Goal: Check status: Check status

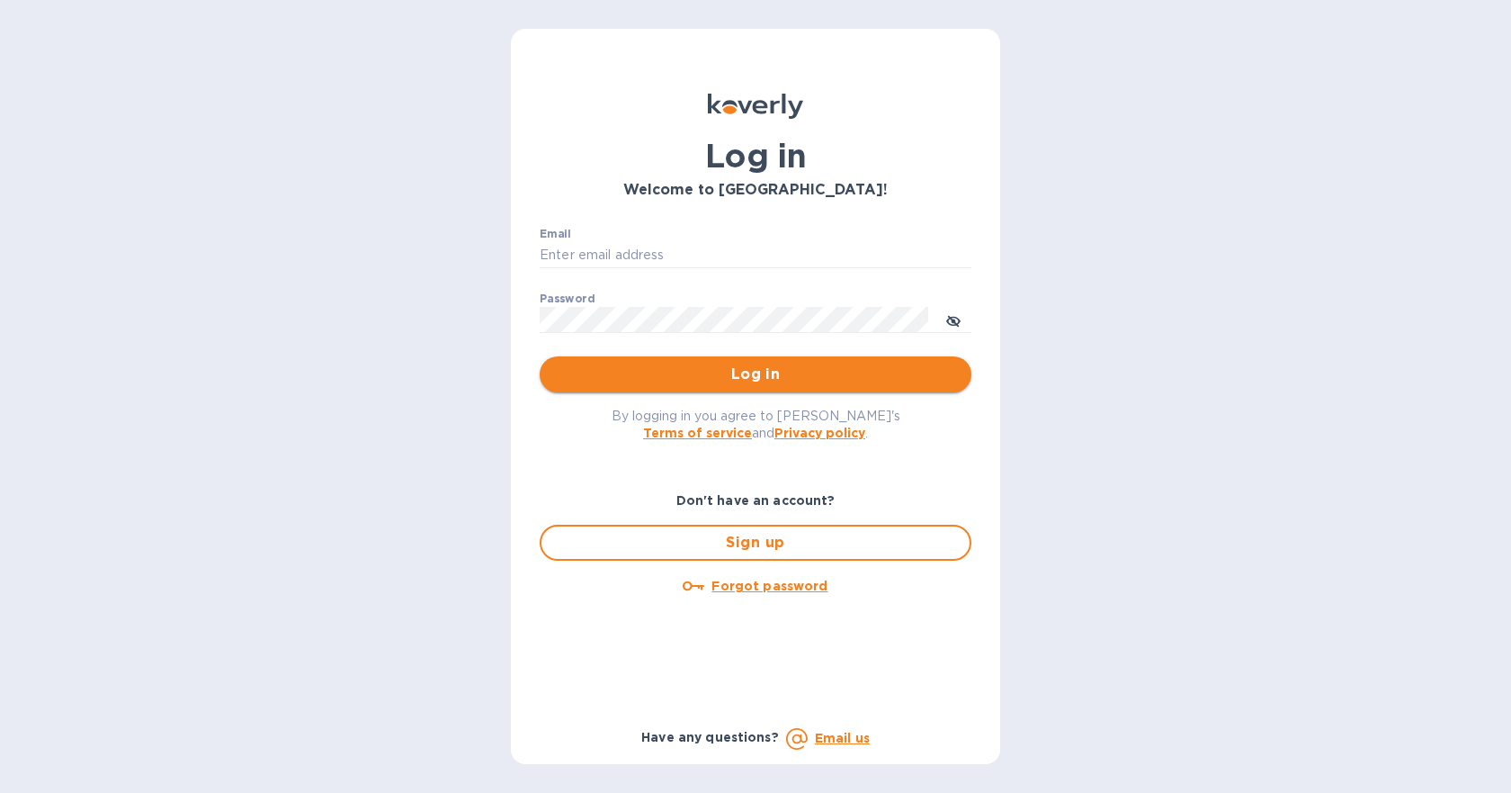
type input "[EMAIL_ADDRESS][DOMAIN_NAME]"
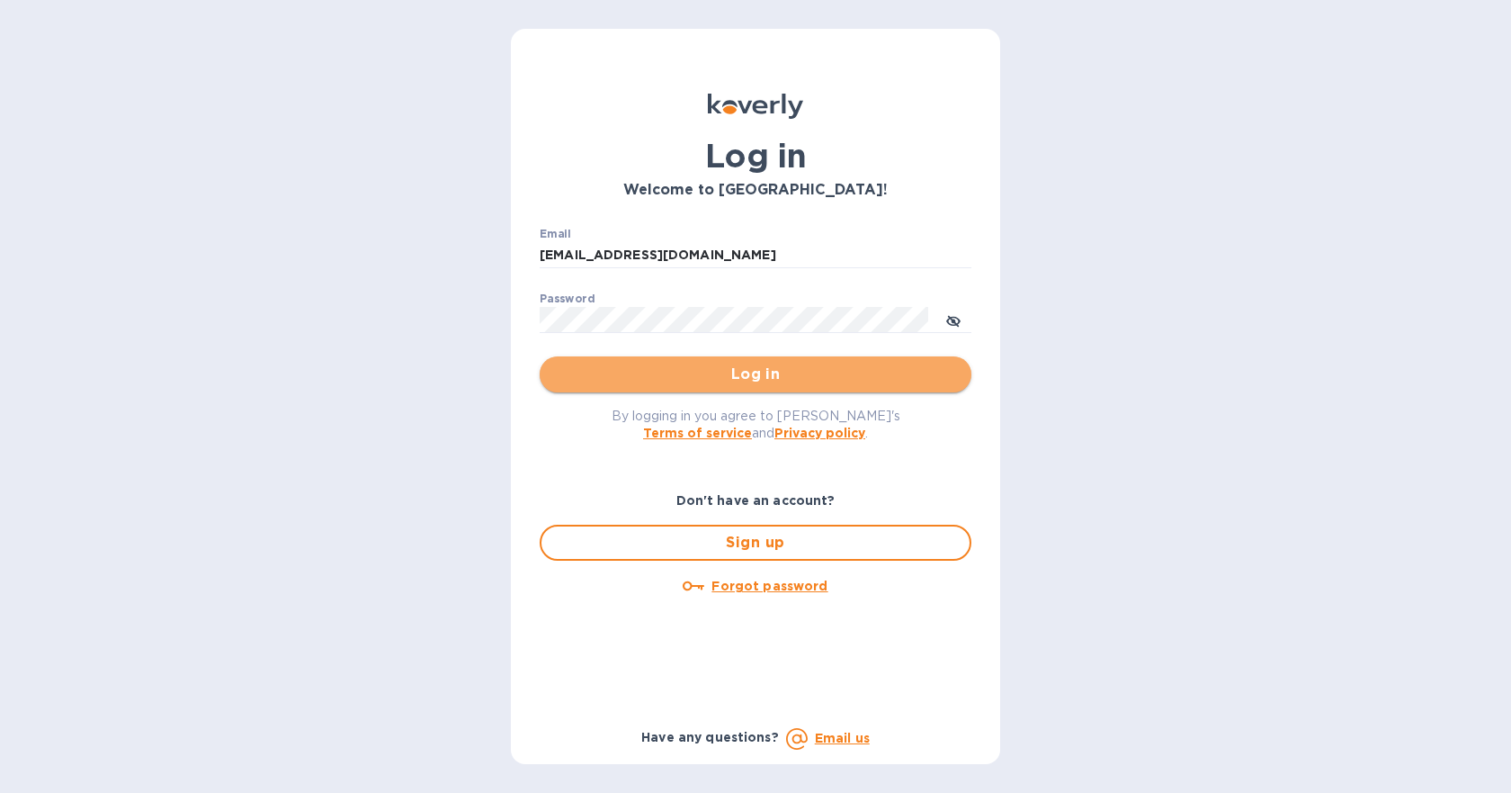
click at [778, 375] on span "Log in" at bounding box center [755, 374] width 403 height 22
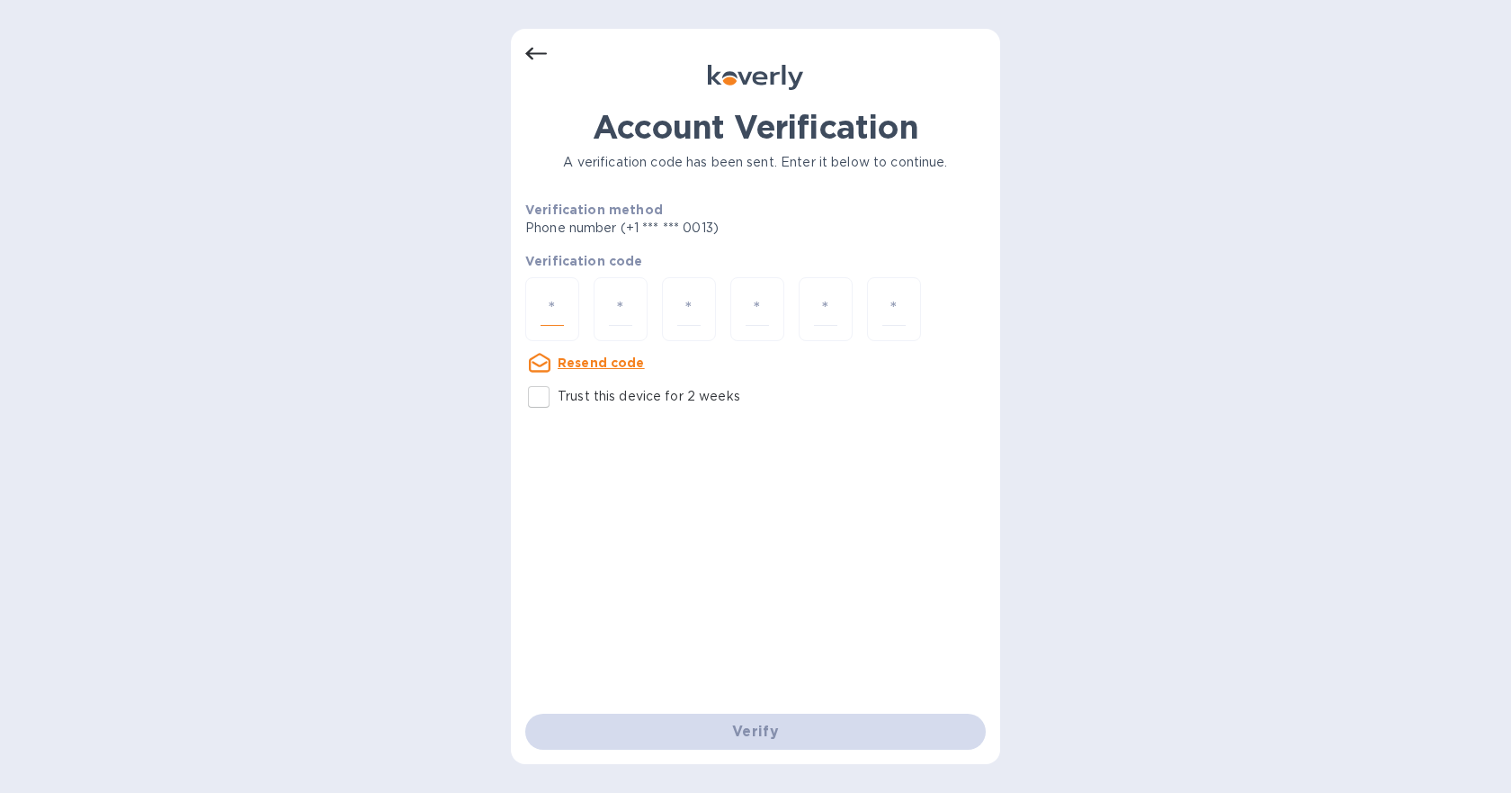
click at [546, 311] on input "number" at bounding box center [552, 308] width 23 height 33
type input "5"
type input "4"
type input "5"
type input "0"
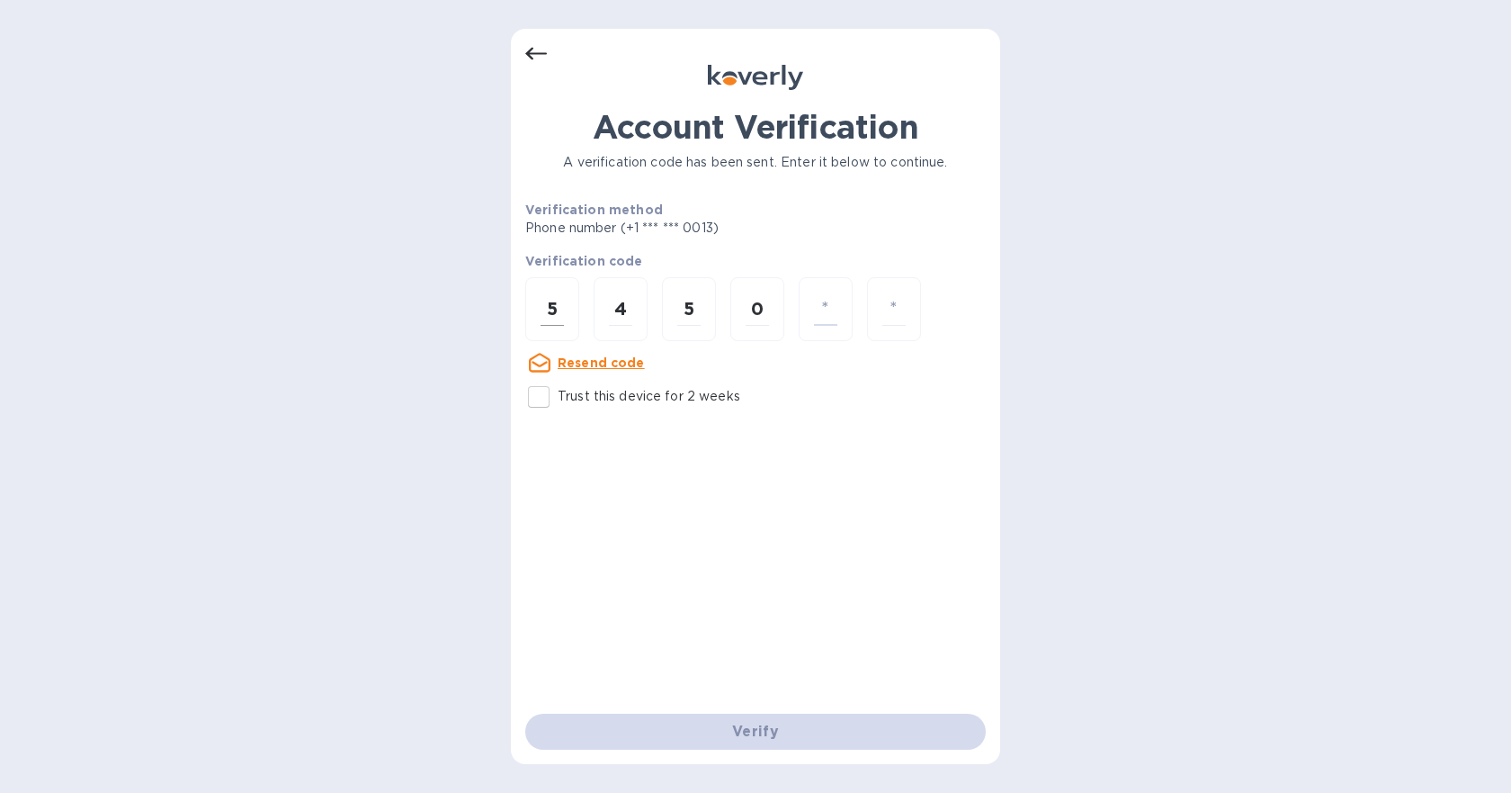
type input "8"
type input "9"
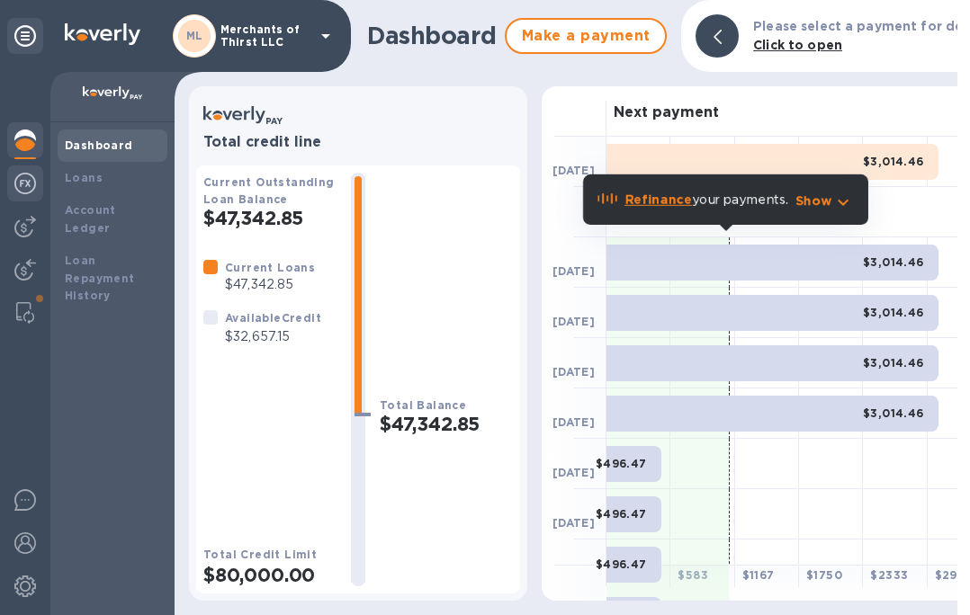
drag, startPoint x: 86, startPoint y: 177, endPoint x: 13, endPoint y: 181, distance: 73.0
click at [87, 178] on b "Loans" at bounding box center [84, 177] width 38 height 13
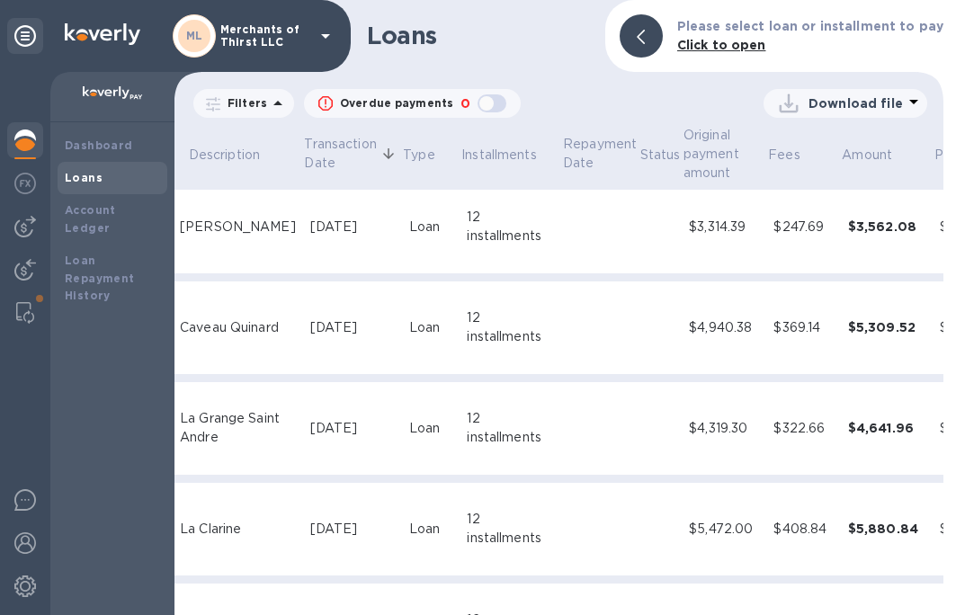
scroll to position [1413, 237]
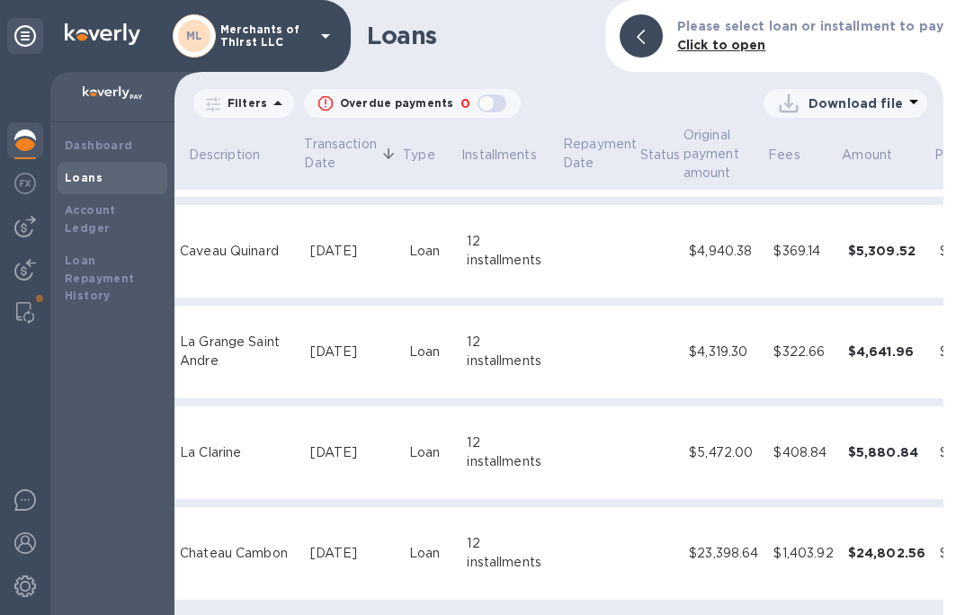
click at [235, 344] on div "La Grange Saint Andre" at bounding box center [238, 352] width 116 height 38
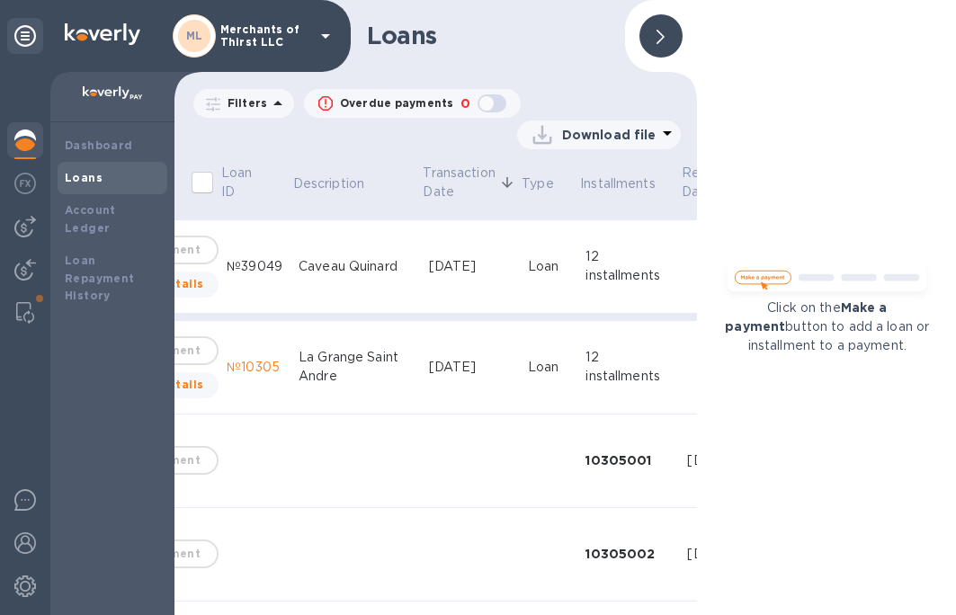
scroll to position [1413, 116]
drag, startPoint x: 225, startPoint y: 354, endPoint x: 270, endPoint y: 357, distance: 45.1
click at [270, 358] on div "№10305" at bounding box center [258, 367] width 58 height 19
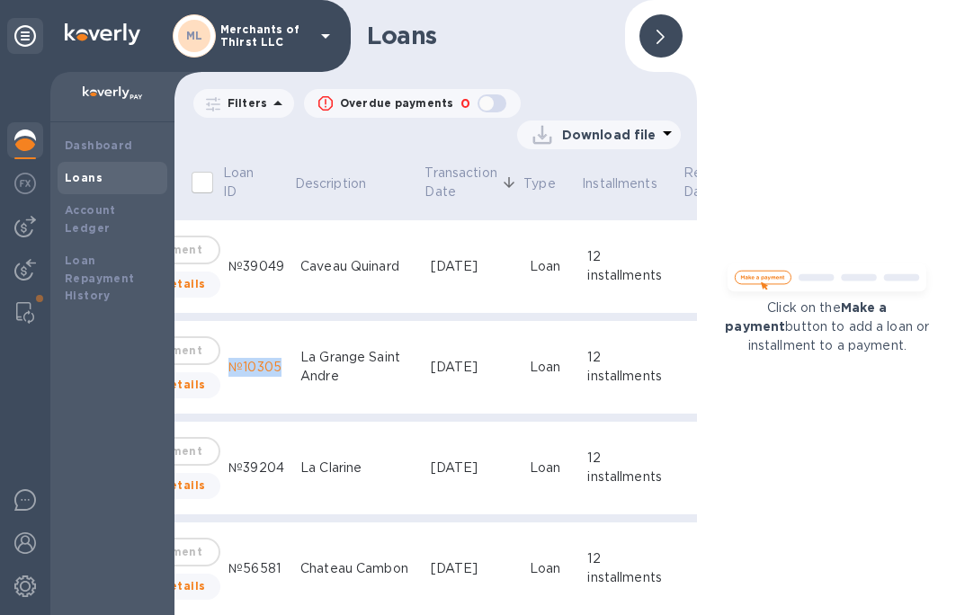
copy div "№10305"
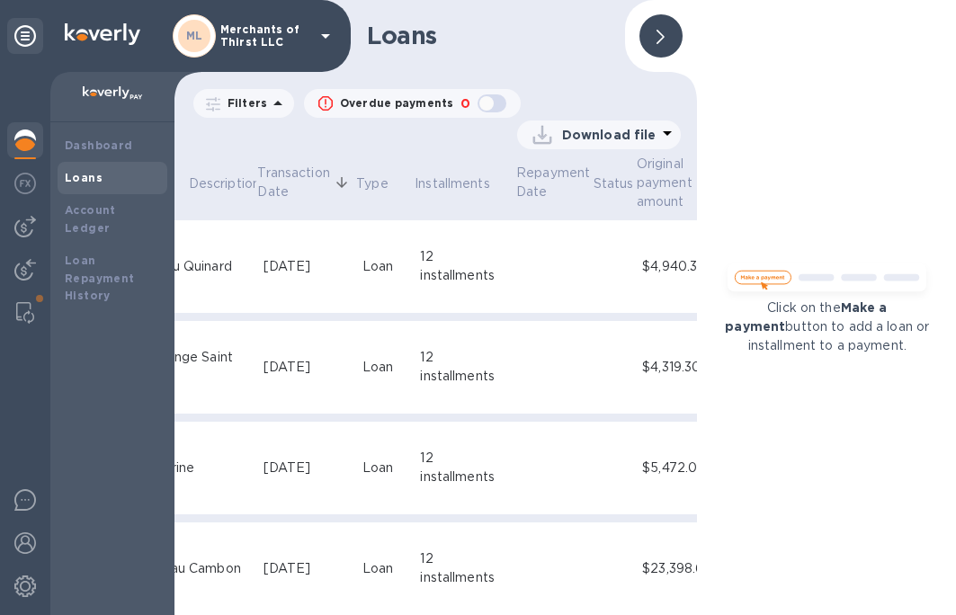
scroll to position [1413, 327]
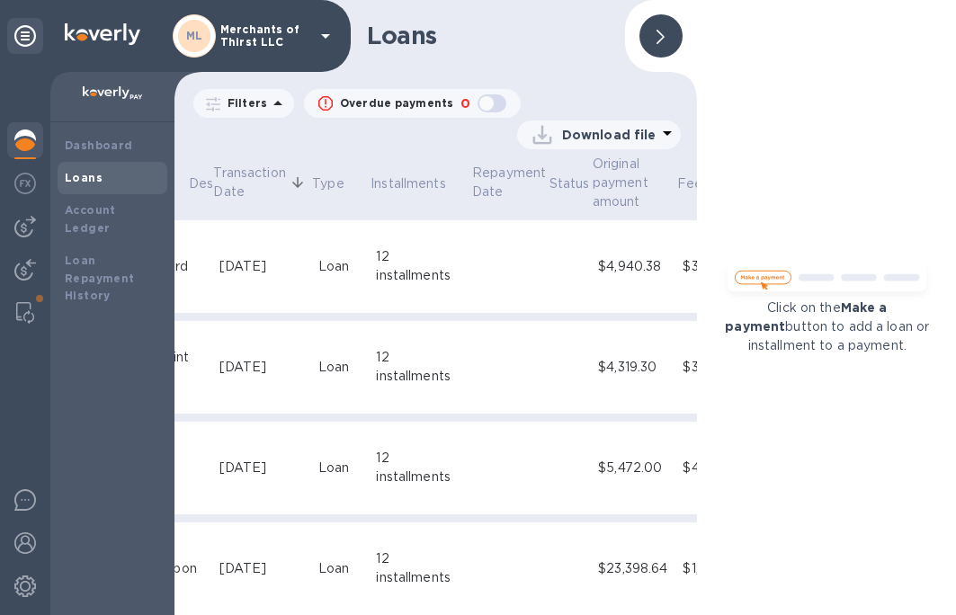
click at [658, 30] on icon at bounding box center [661, 37] width 8 height 14
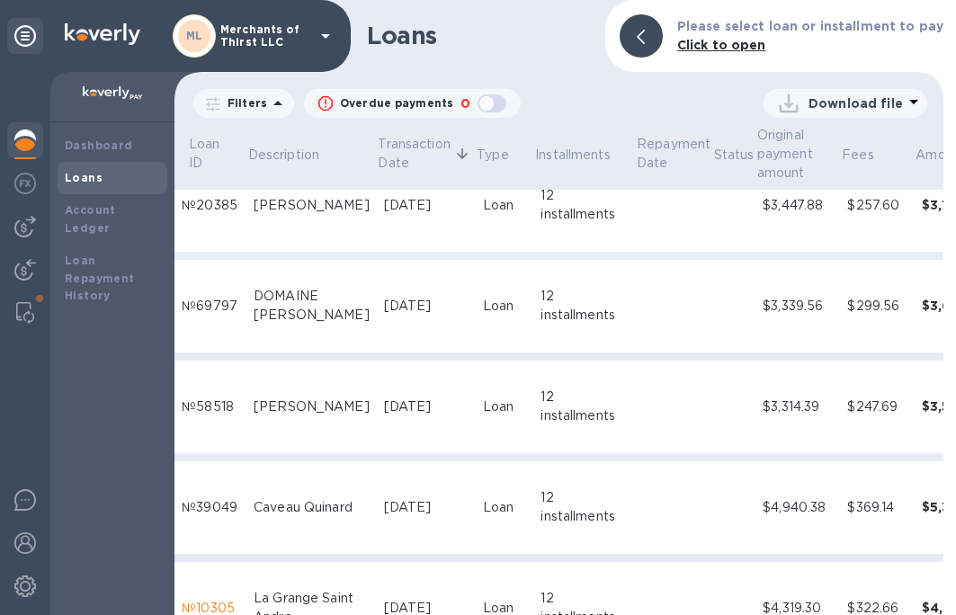
scroll to position [1143, 151]
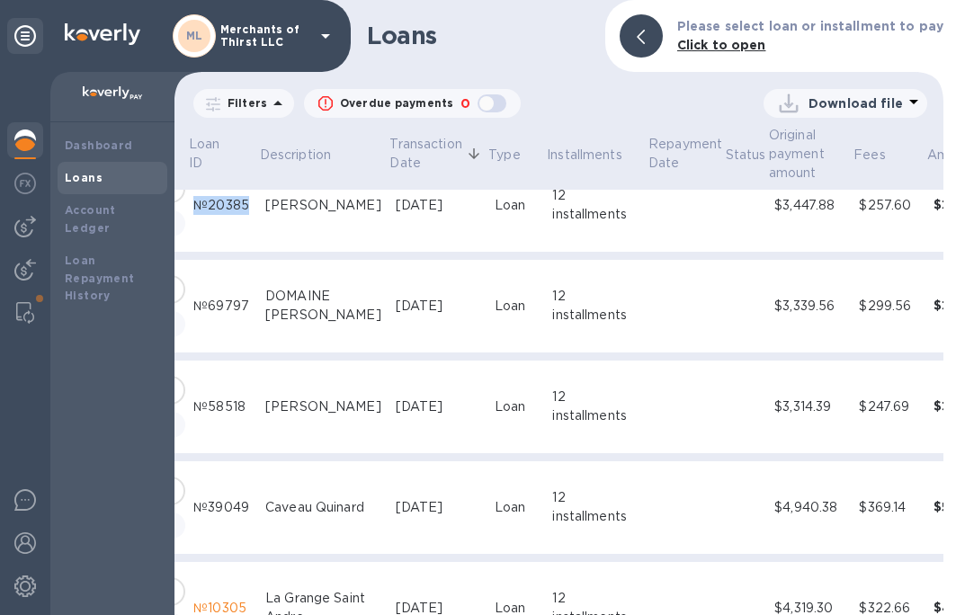
drag, startPoint x: 187, startPoint y: 202, endPoint x: 239, endPoint y: 197, distance: 52.5
click at [239, 197] on div "№20385" at bounding box center [222, 205] width 58 height 19
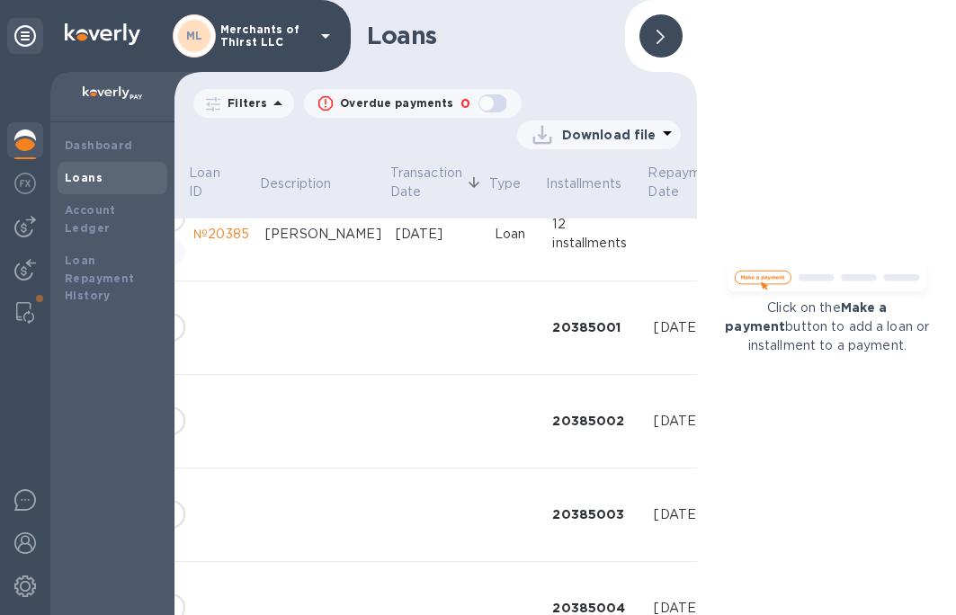
click at [662, 40] on icon at bounding box center [661, 37] width 8 height 14
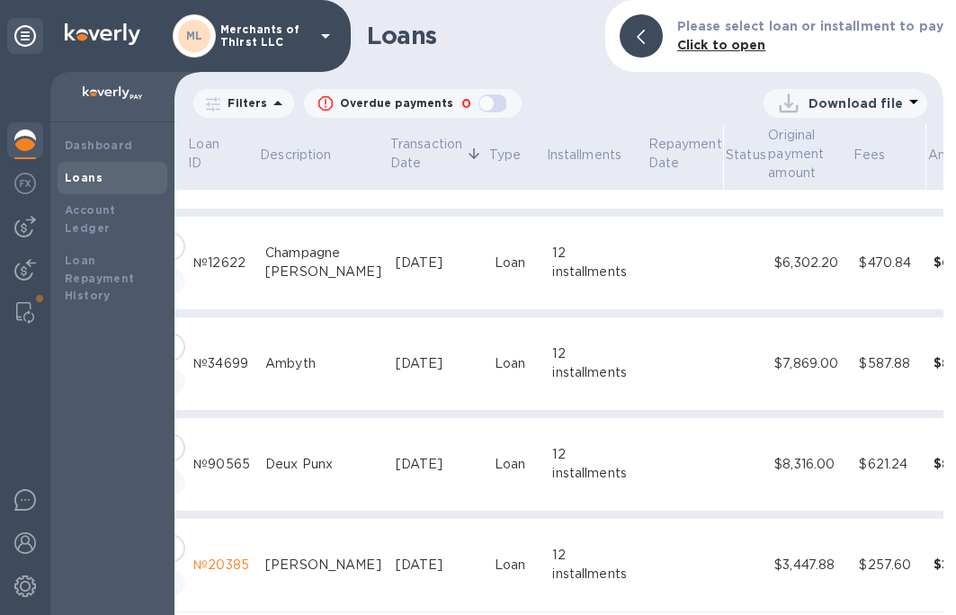
scroll to position [873, 151]
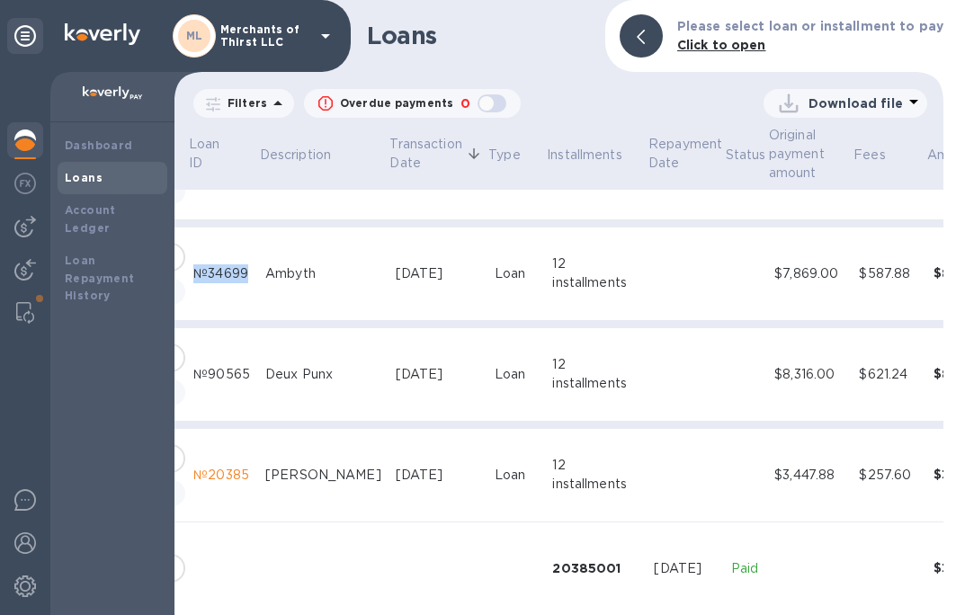
drag, startPoint x: 187, startPoint y: 280, endPoint x: 247, endPoint y: 280, distance: 60.3
click at [247, 280] on td "№34699" at bounding box center [222, 275] width 72 height 94
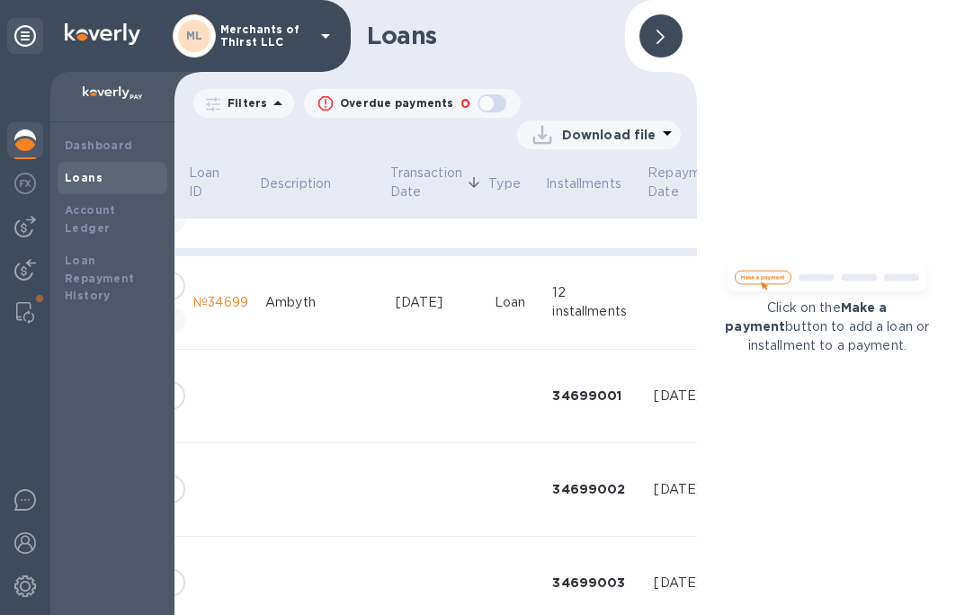
click at [655, 40] on div at bounding box center [661, 35] width 43 height 43
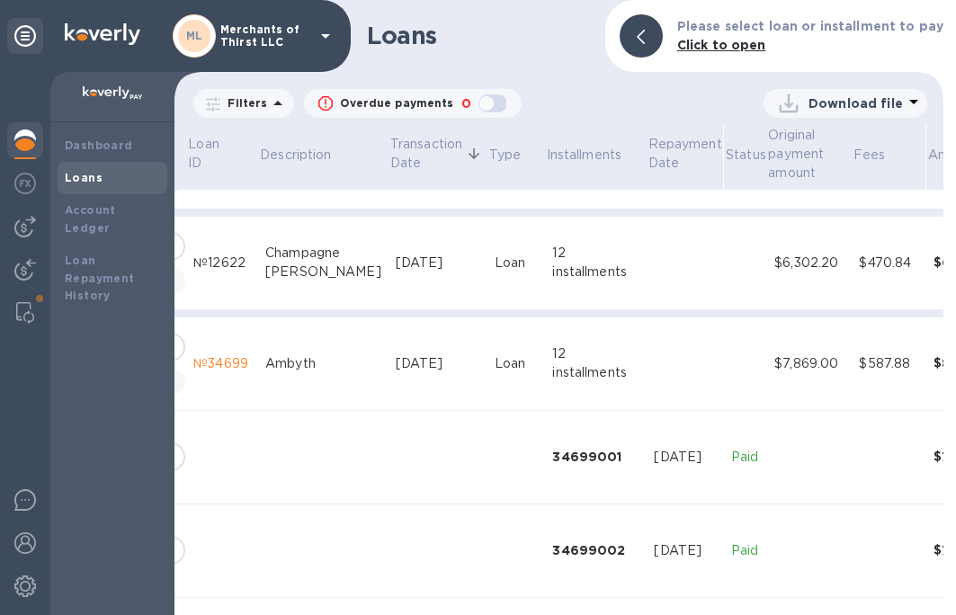
scroll to position [693, 151]
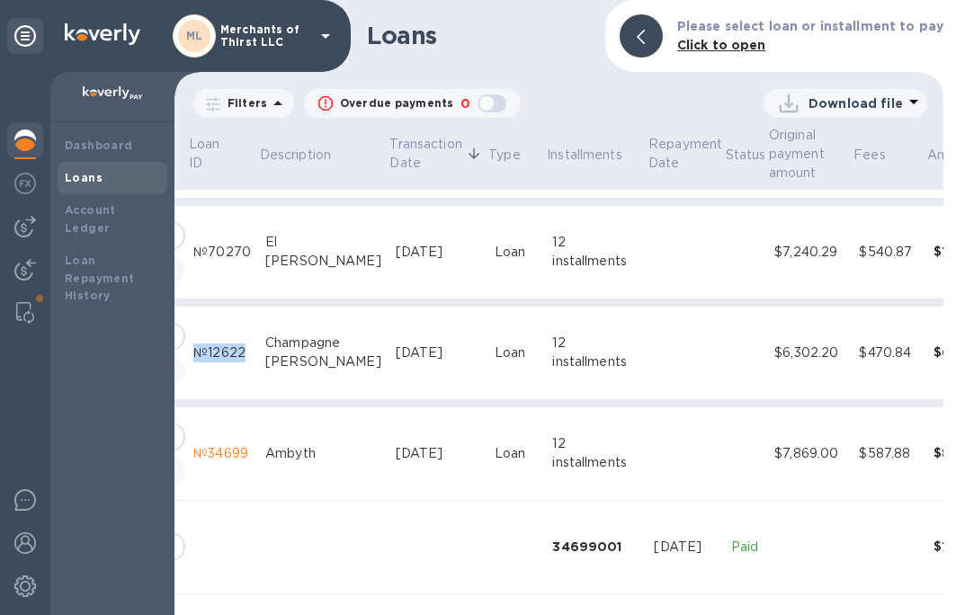
drag, startPoint x: 190, startPoint y: 354, endPoint x: 238, endPoint y: 368, distance: 49.8
click at [238, 368] on td "№12622" at bounding box center [222, 354] width 72 height 94
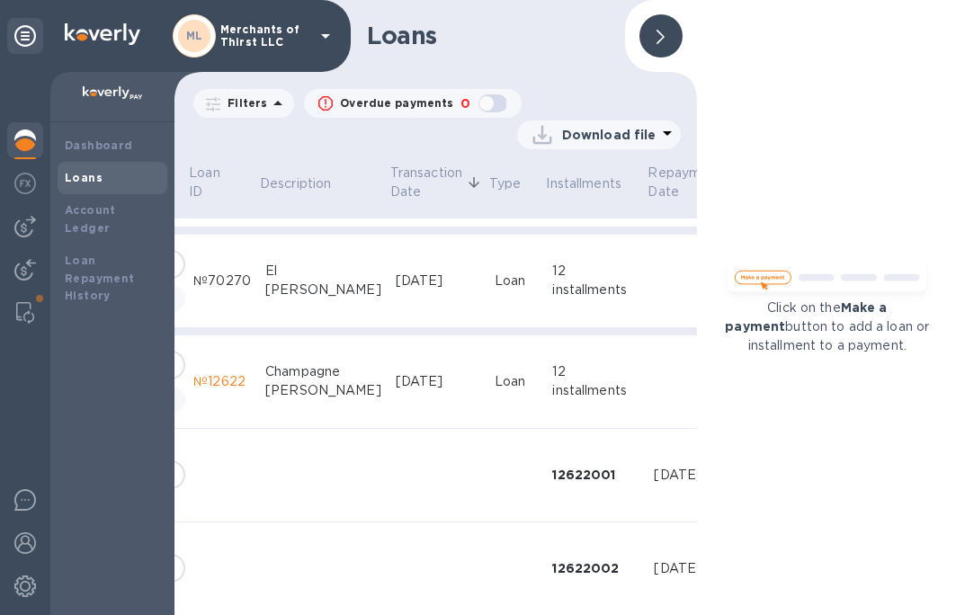
click at [658, 39] on icon at bounding box center [661, 37] width 8 height 14
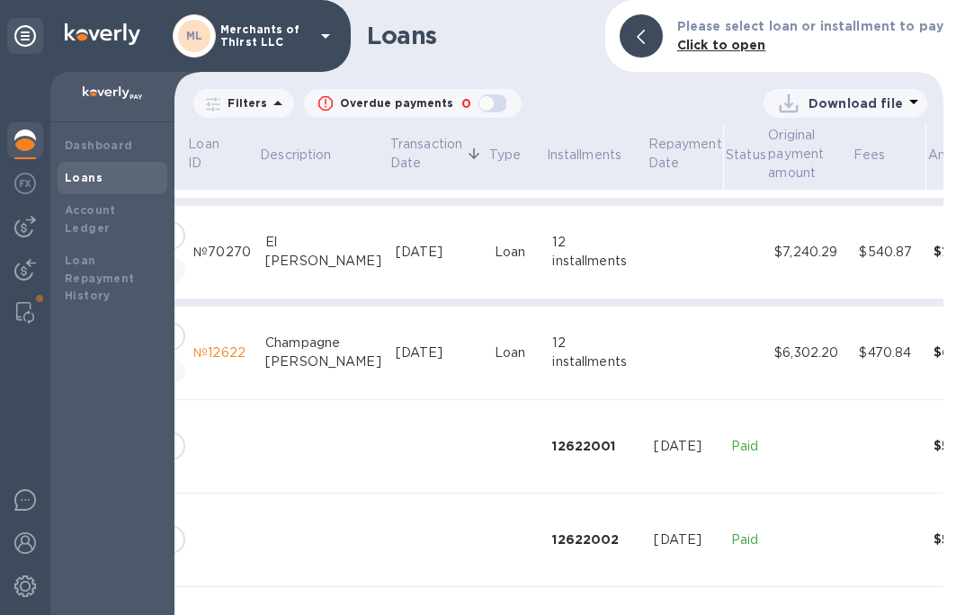
scroll to position [513, 151]
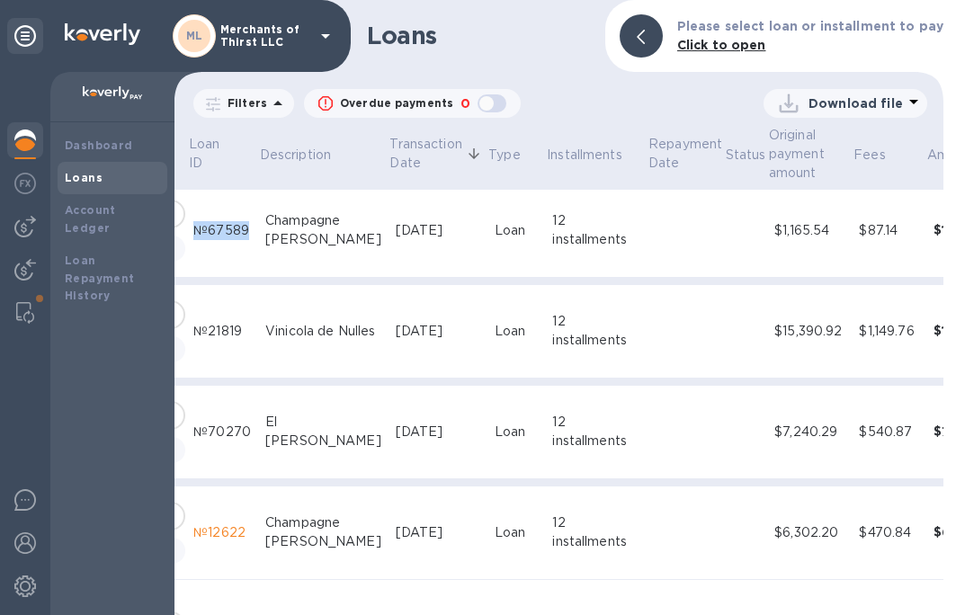
drag, startPoint x: 189, startPoint y: 227, endPoint x: 245, endPoint y: 240, distance: 57.4
click at [245, 240] on td "№67589" at bounding box center [222, 231] width 72 height 94
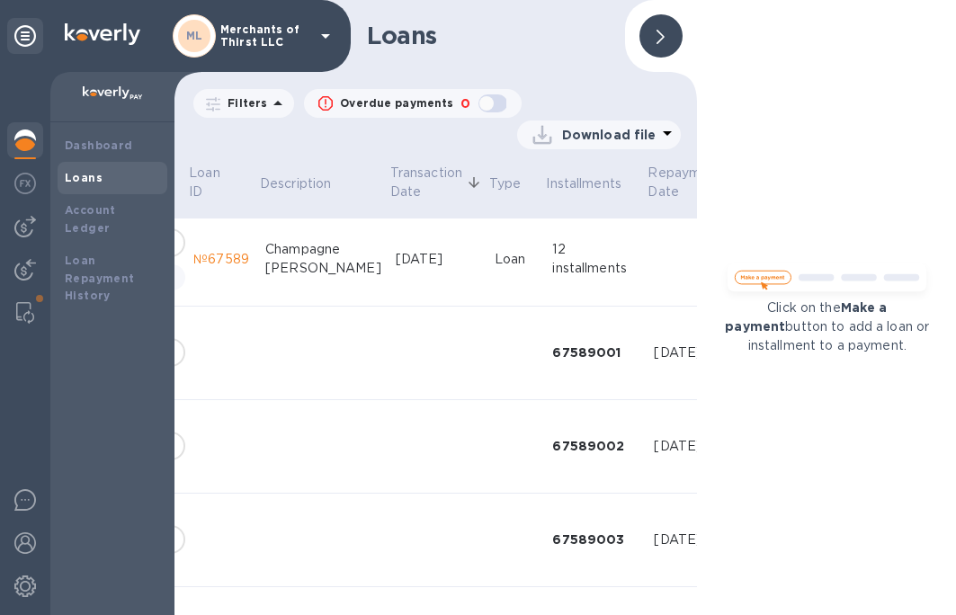
click at [649, 28] on div at bounding box center [661, 35] width 43 height 43
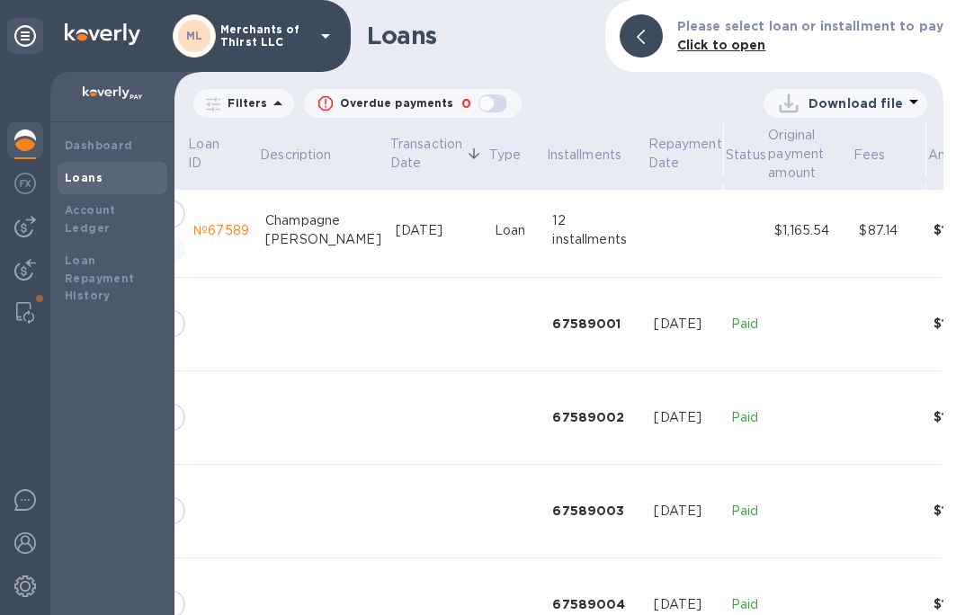
click at [657, 49] on div at bounding box center [641, 35] width 43 height 43
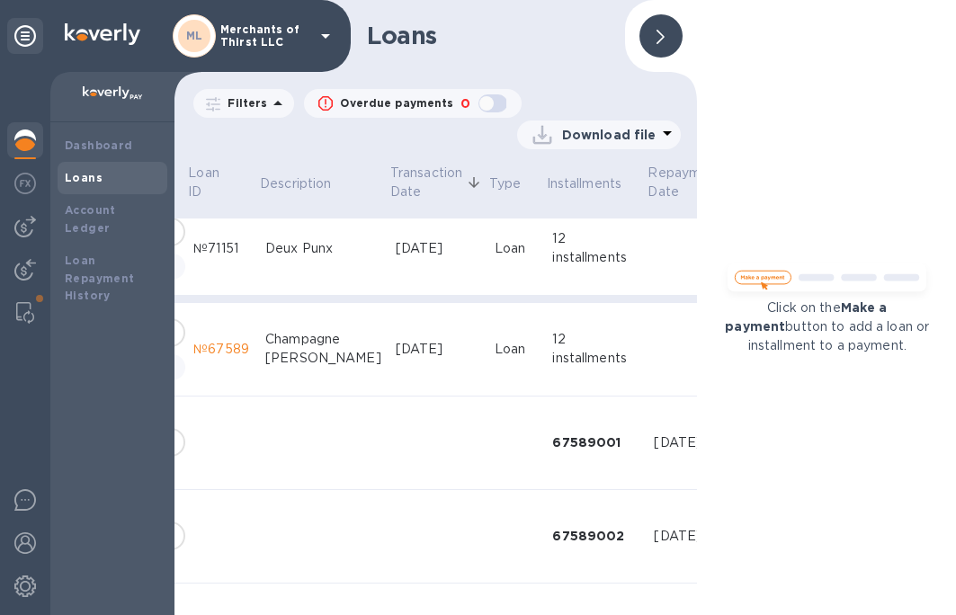
scroll to position [333, 151]
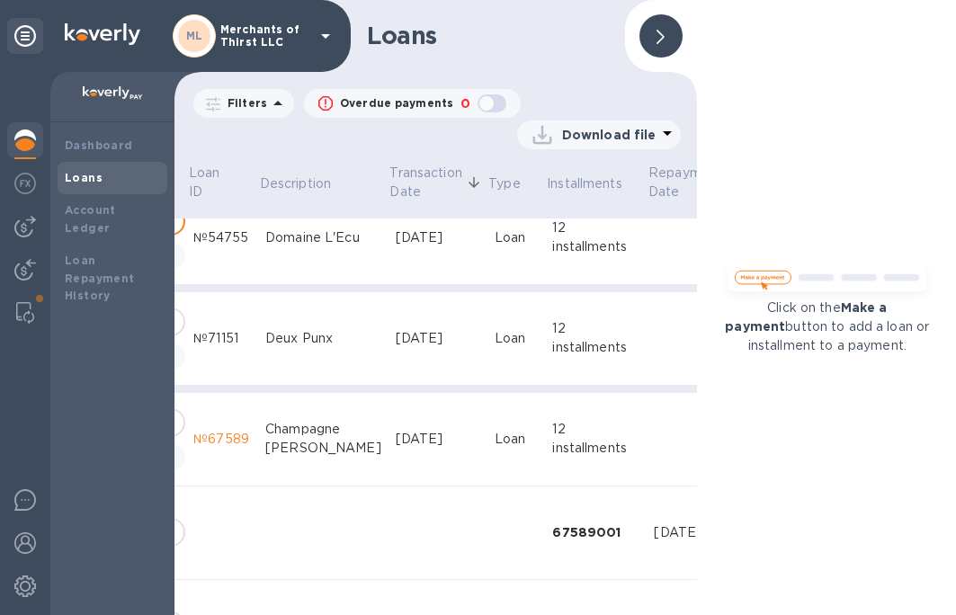
click at [667, 44] on div at bounding box center [661, 35] width 43 height 43
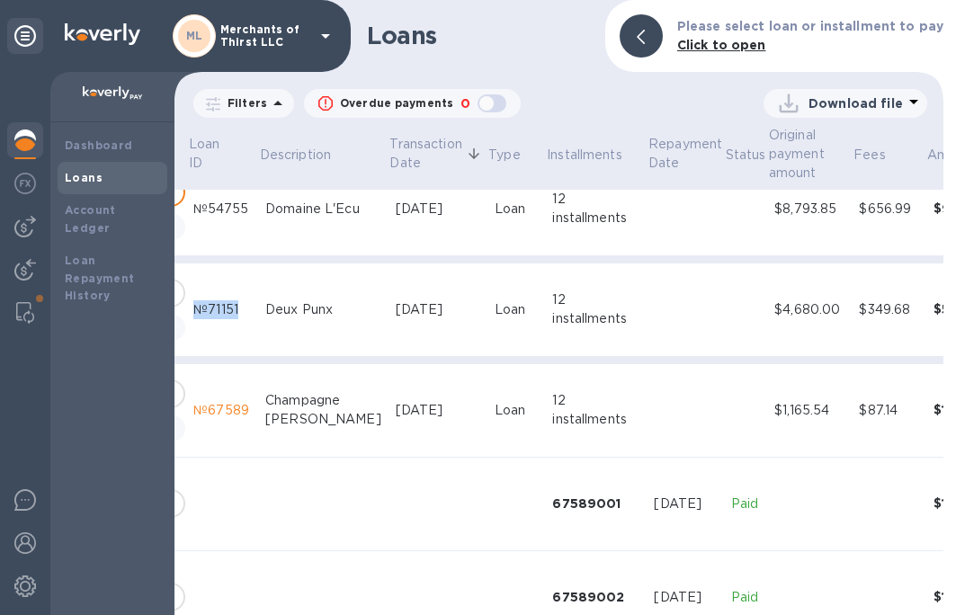
drag, startPoint x: 184, startPoint y: 303, endPoint x: 233, endPoint y: 314, distance: 50.6
click at [233, 314] on td "№71151" at bounding box center [222, 311] width 72 height 94
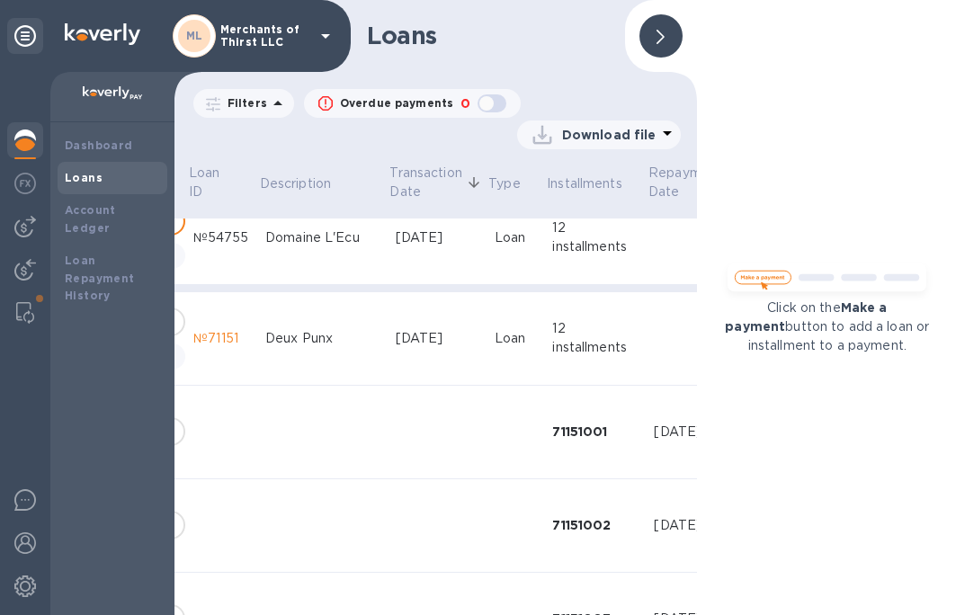
click at [654, 33] on div at bounding box center [661, 35] width 43 height 43
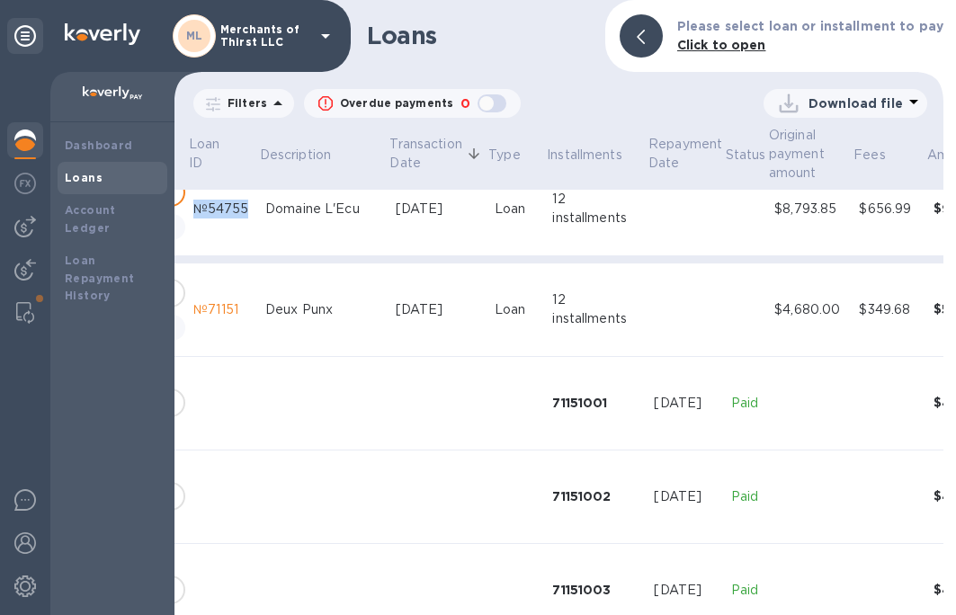
drag, startPoint x: 178, startPoint y: 202, endPoint x: 237, endPoint y: 215, distance: 60.0
click at [237, 215] on td "№54755" at bounding box center [222, 210] width 72 height 94
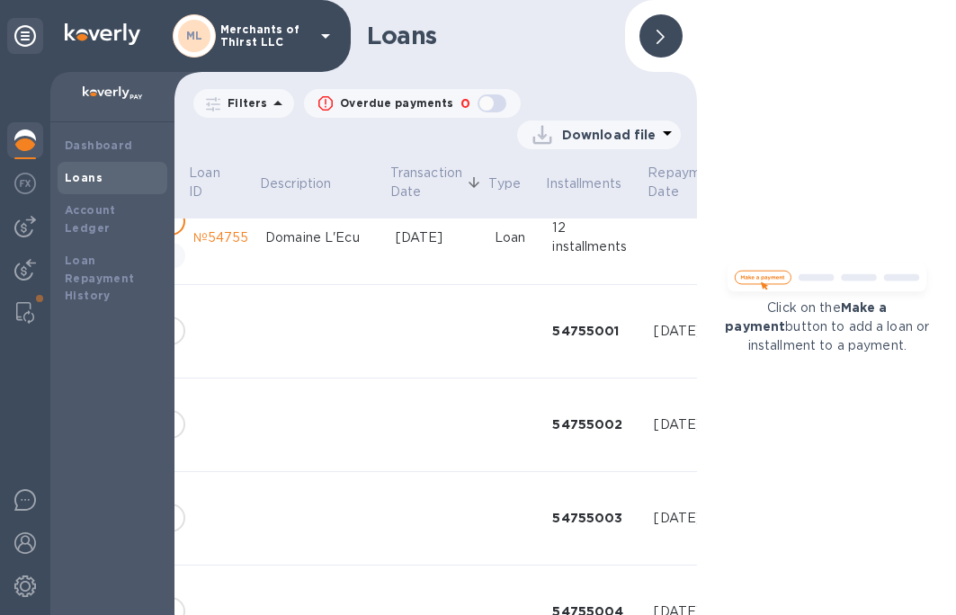
click at [668, 49] on div at bounding box center [661, 35] width 43 height 43
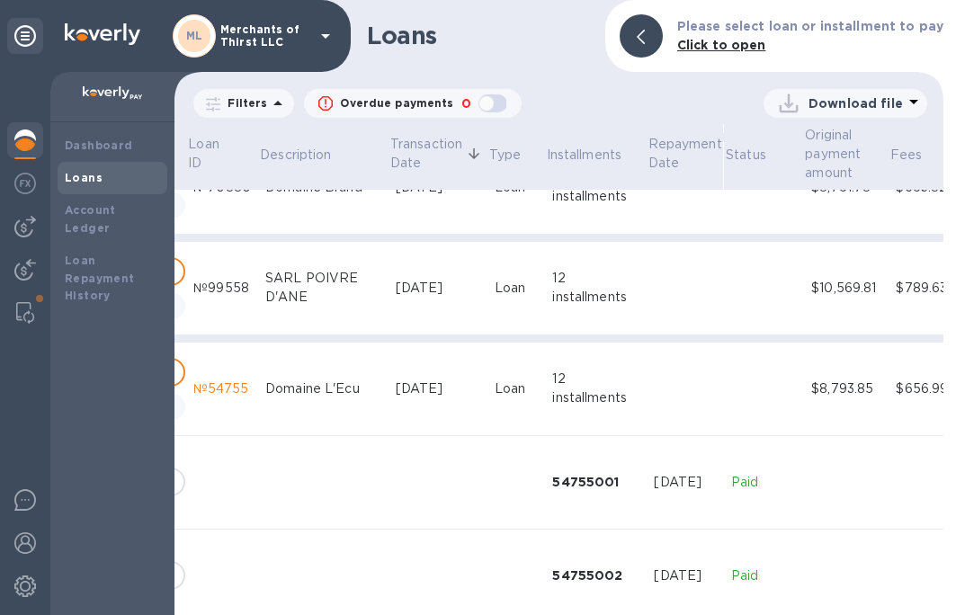
scroll to position [0, 151]
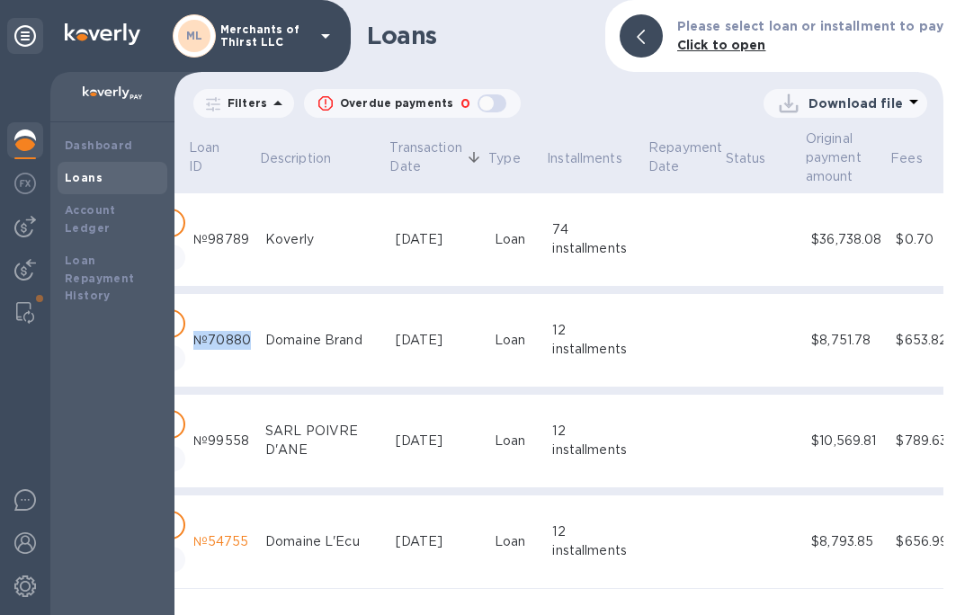
drag, startPoint x: 189, startPoint y: 336, endPoint x: 239, endPoint y: 348, distance: 51.7
click at [240, 348] on div "№70880" at bounding box center [222, 340] width 58 height 19
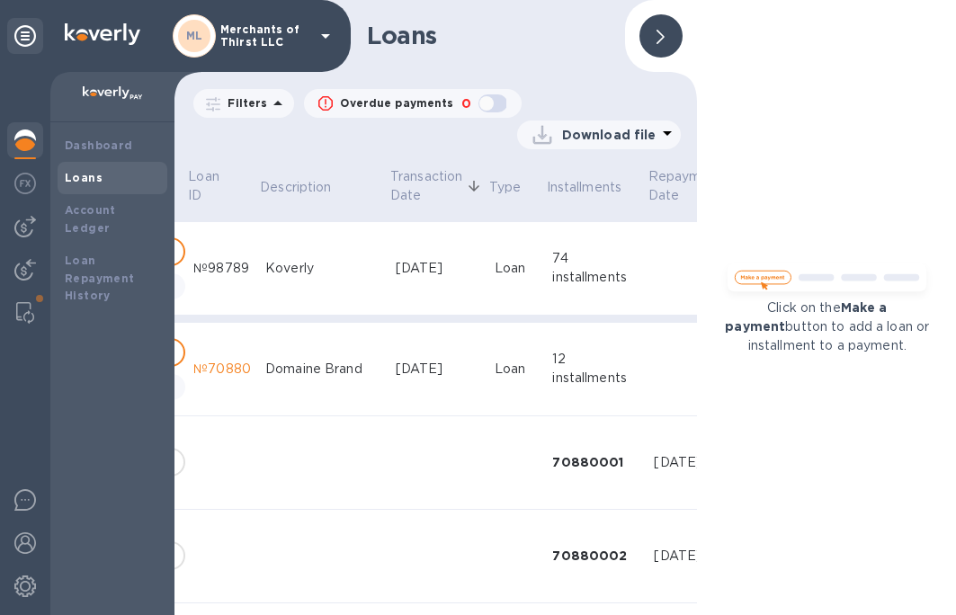
click at [647, 41] on div at bounding box center [661, 35] width 43 height 43
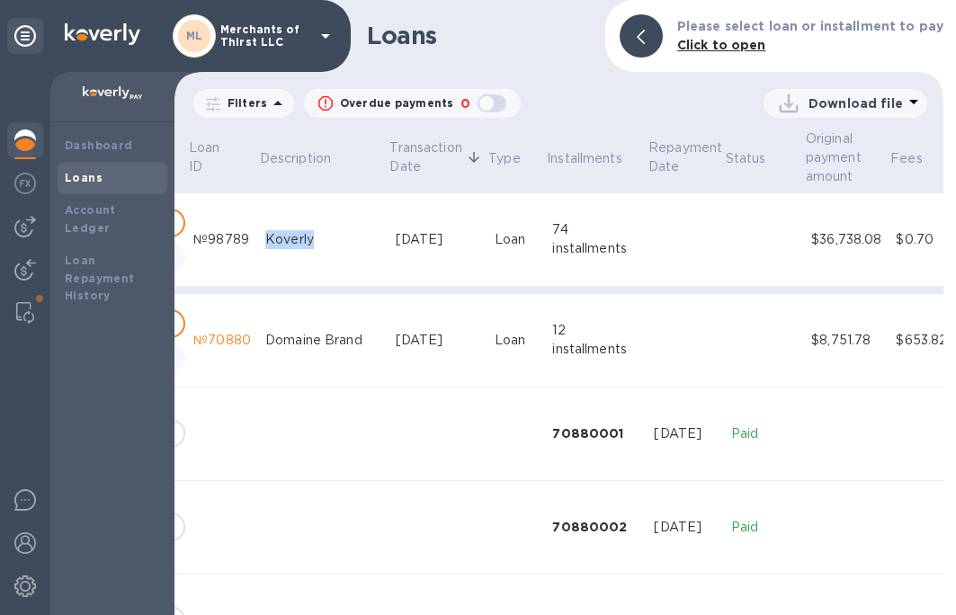
drag, startPoint x: 255, startPoint y: 238, endPoint x: 302, endPoint y: 253, distance: 49.8
click at [302, 253] on td "Koverly" at bounding box center [323, 240] width 130 height 94
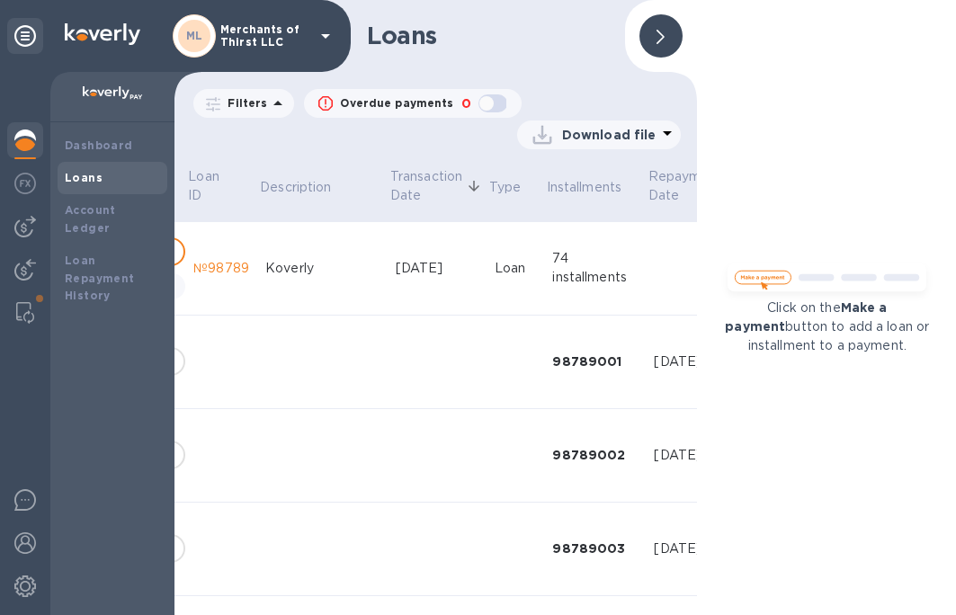
click at [663, 40] on icon at bounding box center [661, 37] width 8 height 14
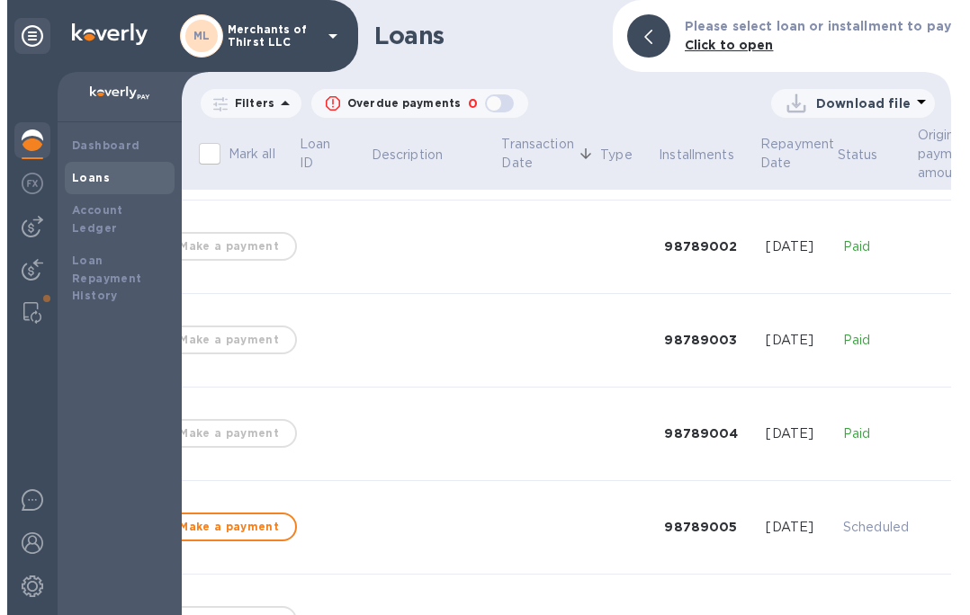
scroll to position [0, 47]
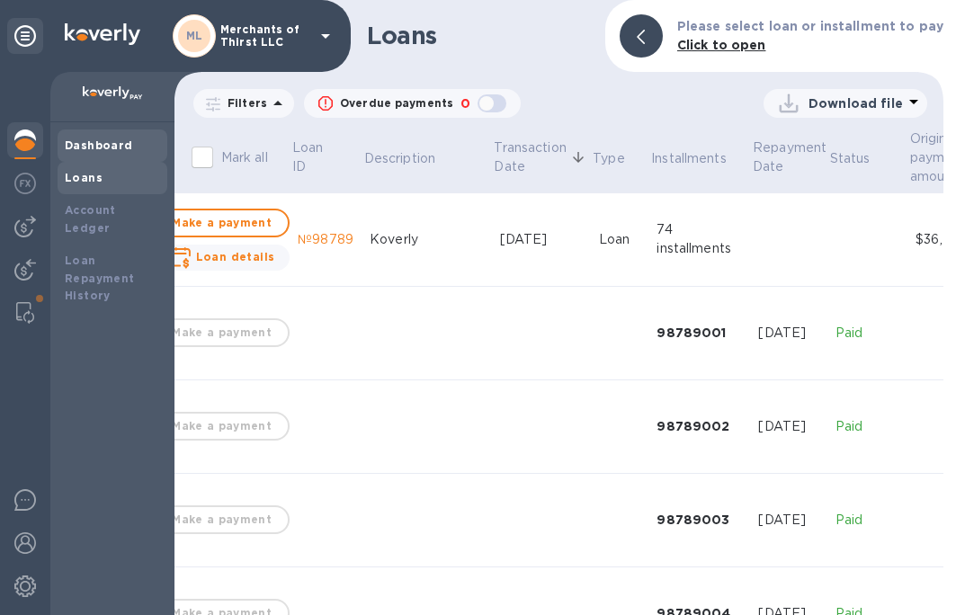
click at [111, 139] on b "Dashboard" at bounding box center [99, 145] width 68 height 13
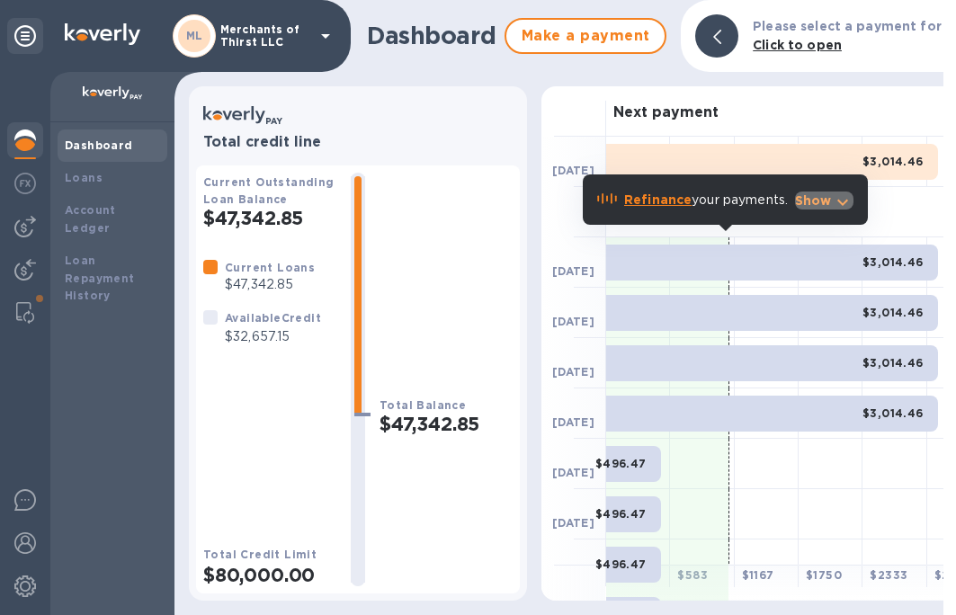
click at [847, 202] on icon "button" at bounding box center [843, 203] width 11 height 6
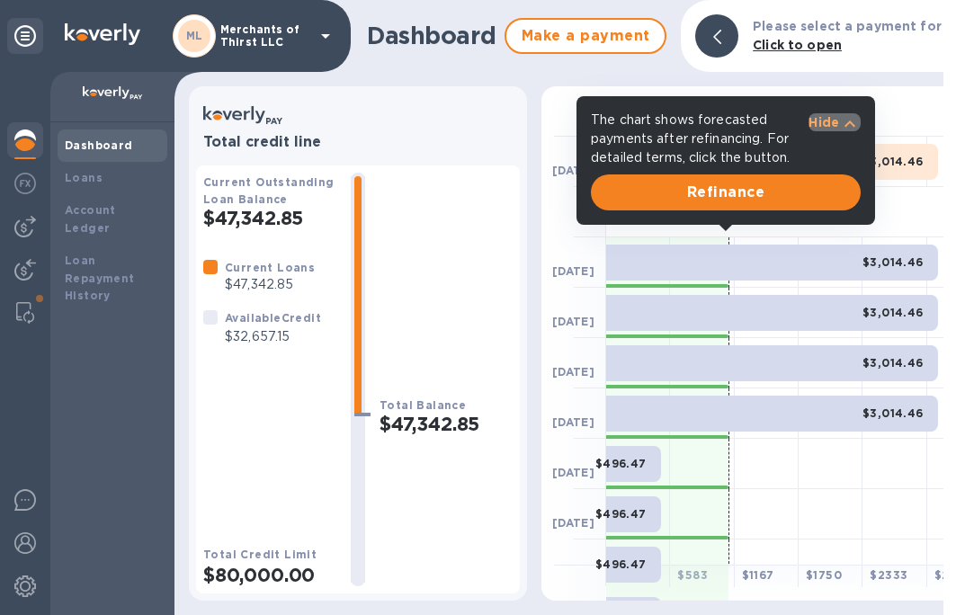
click at [827, 127] on p "Hide" at bounding box center [824, 122] width 31 height 18
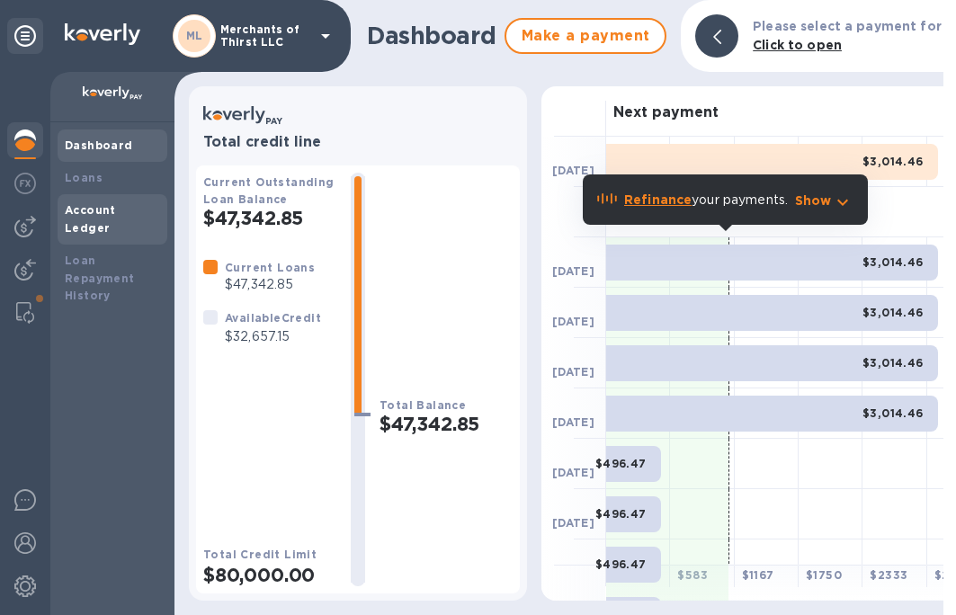
click at [114, 195] on div "Account Ledger" at bounding box center [113, 219] width 110 height 50
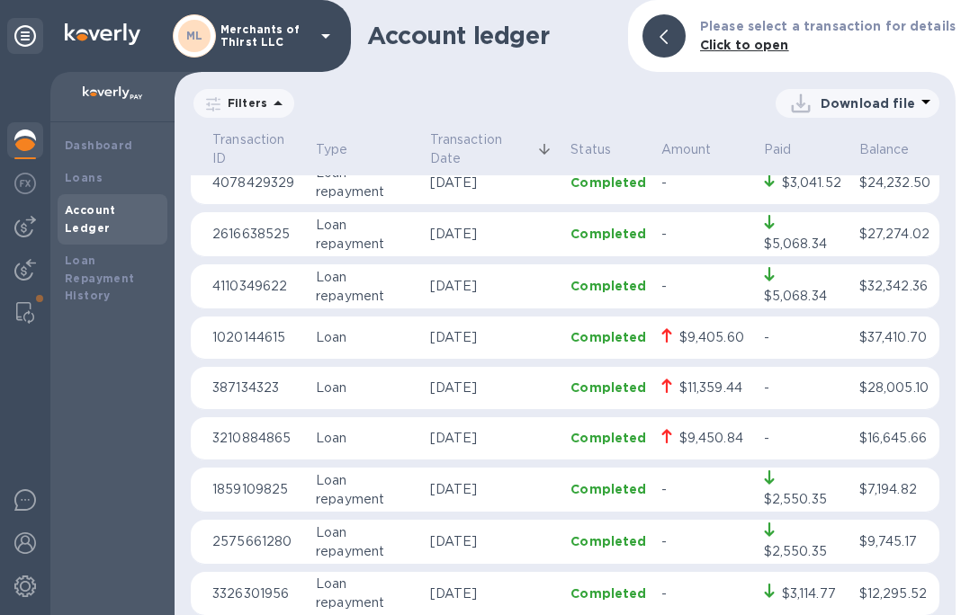
scroll to position [360, 0]
